Goal: Information Seeking & Learning: Learn about a topic

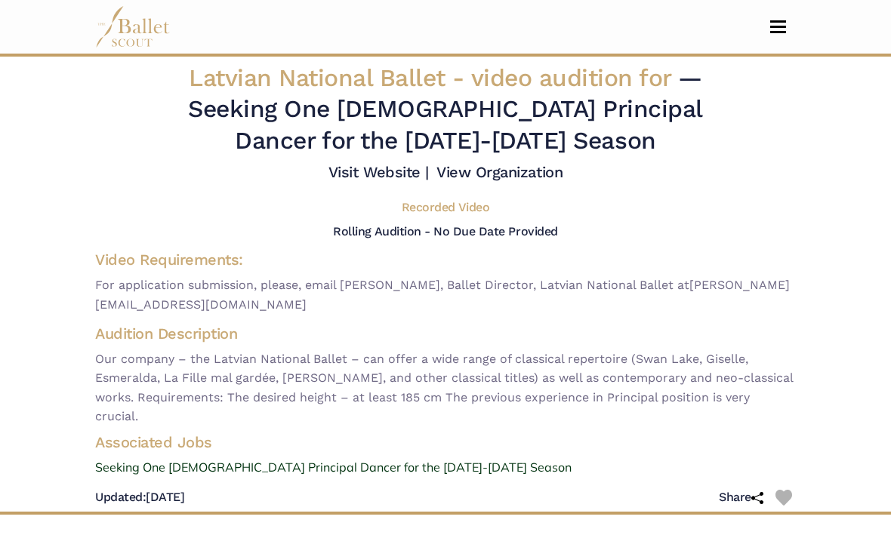
click at [784, 31] on span "Toggle navigation" at bounding box center [778, 32] width 16 height 2
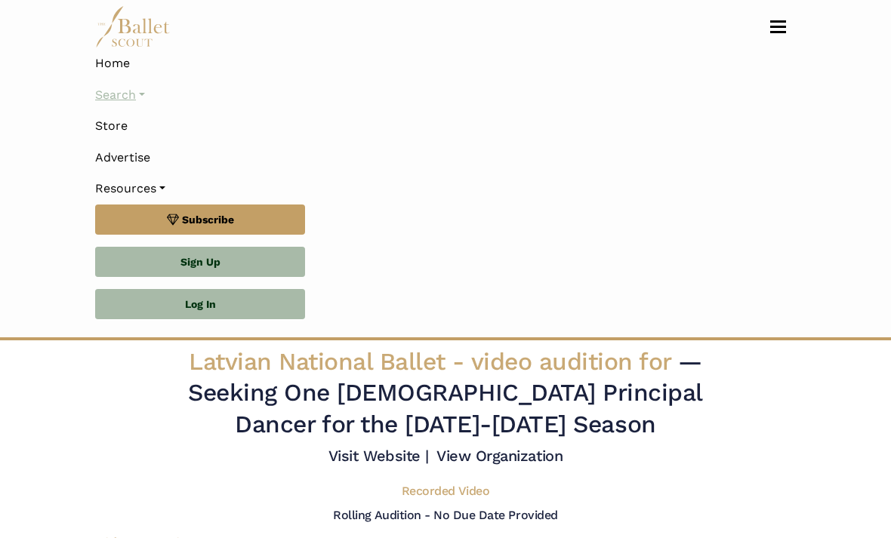
click at [107, 92] on link "Search" at bounding box center [445, 95] width 701 height 32
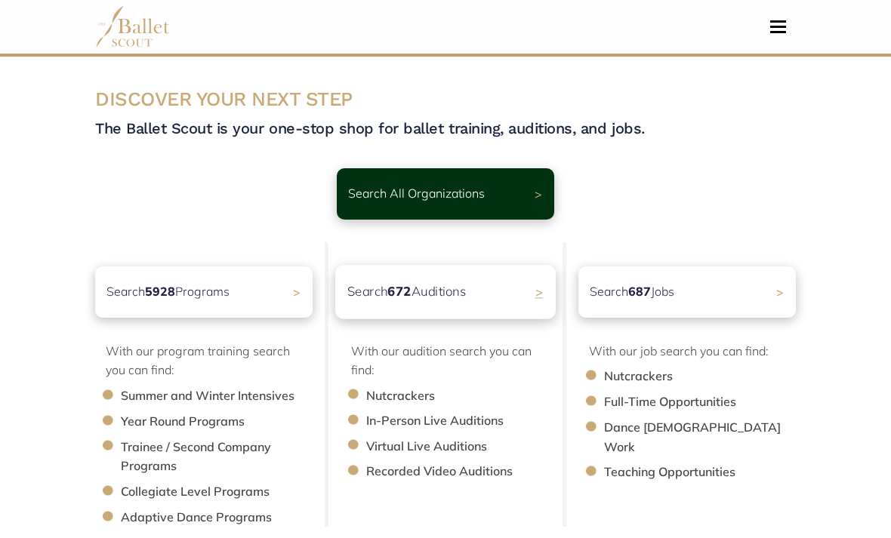
click at [503, 301] on div "Search 672 Auditions >" at bounding box center [445, 292] width 221 height 54
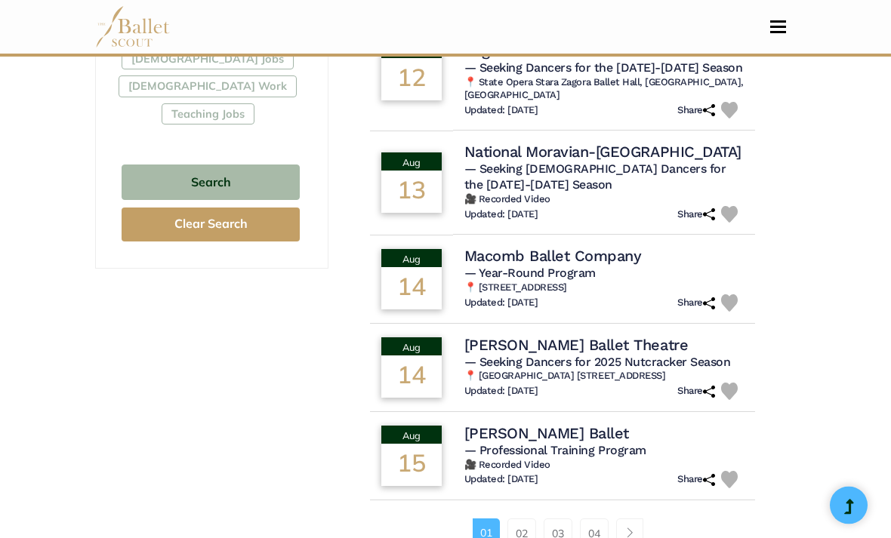
scroll to position [979, 0]
click at [523, 519] on link "02" at bounding box center [522, 534] width 29 height 30
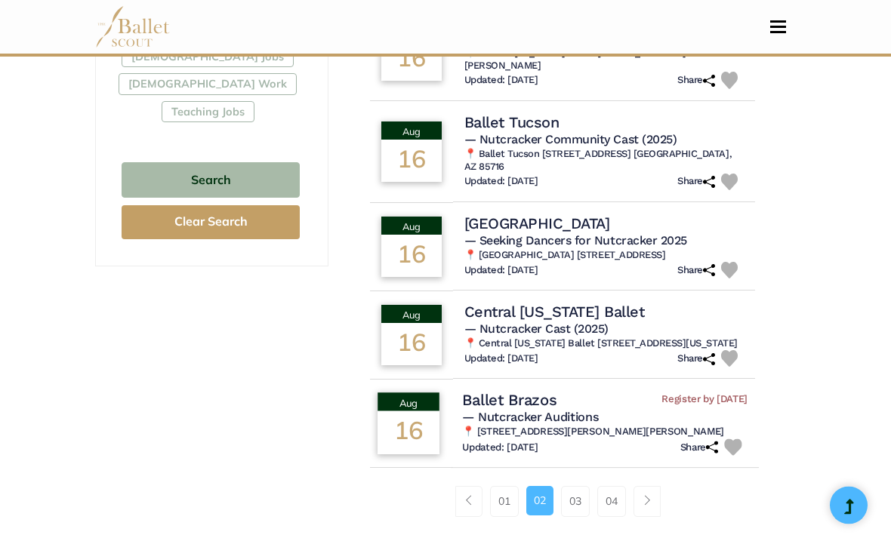
scroll to position [981, 0]
click at [569, 486] on link "03" at bounding box center [575, 501] width 29 height 30
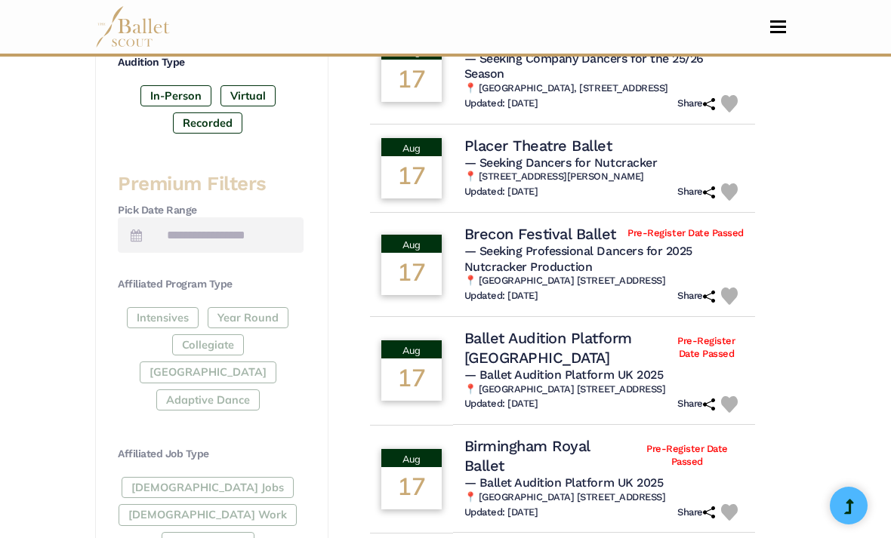
scroll to position [375, 0]
